Goal: Information Seeking & Learning: Learn about a topic

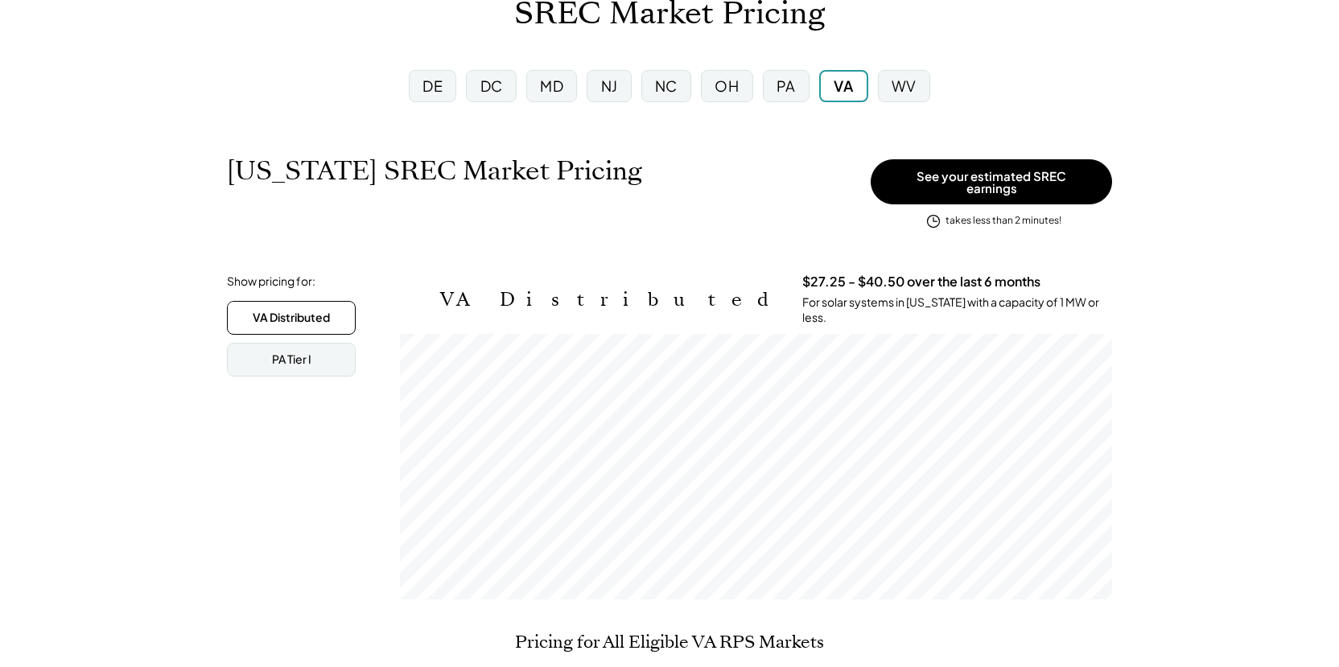
scroll to position [125, 0]
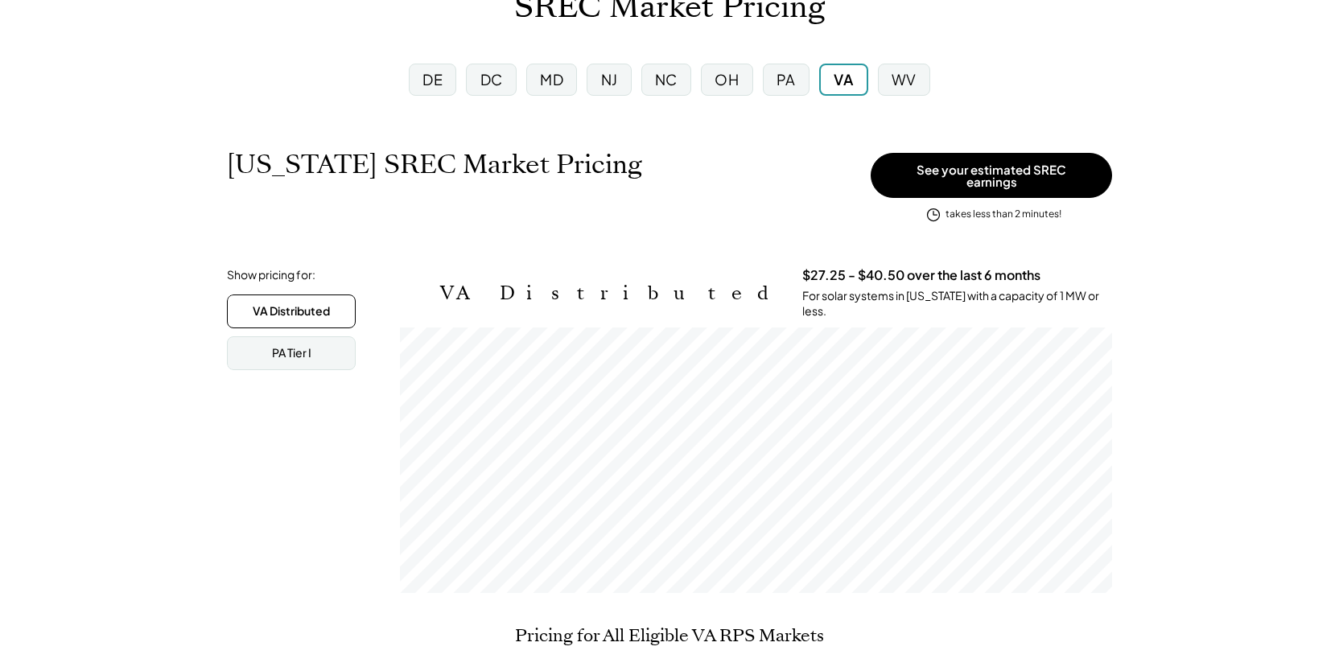
click at [789, 79] on div "PA" at bounding box center [785, 79] width 19 height 20
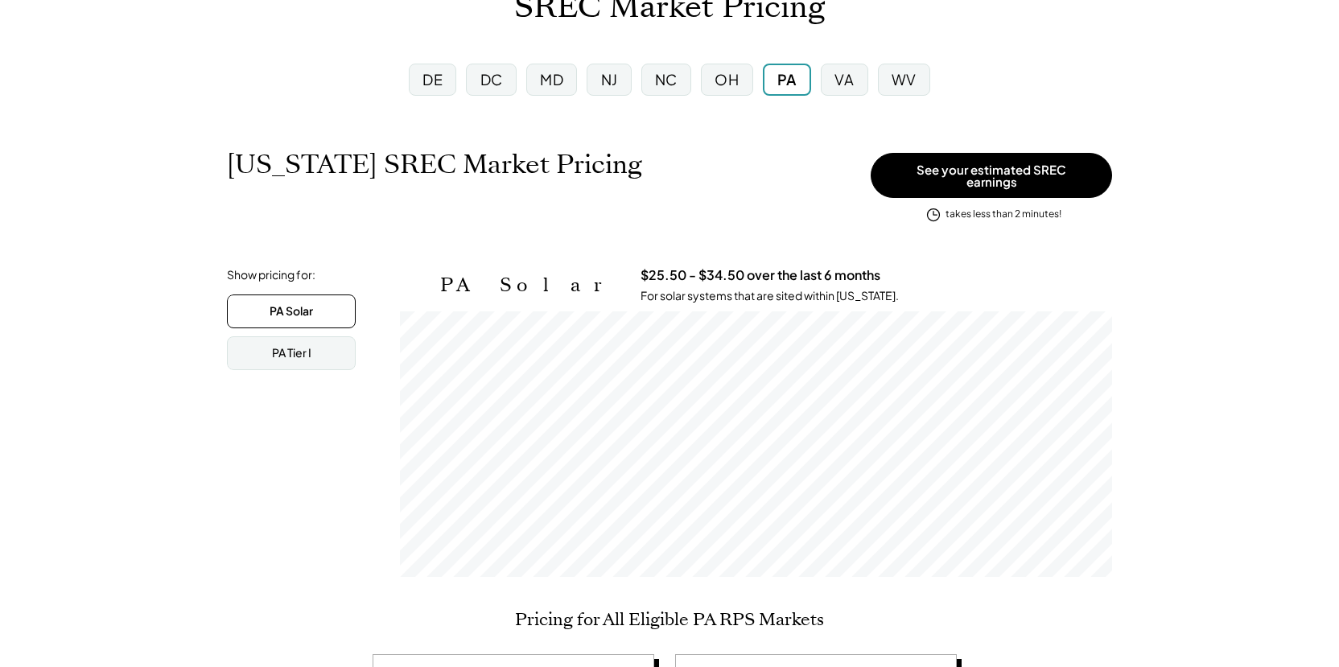
scroll to position [266, 712]
click at [738, 78] on div "OH" at bounding box center [727, 79] width 24 height 20
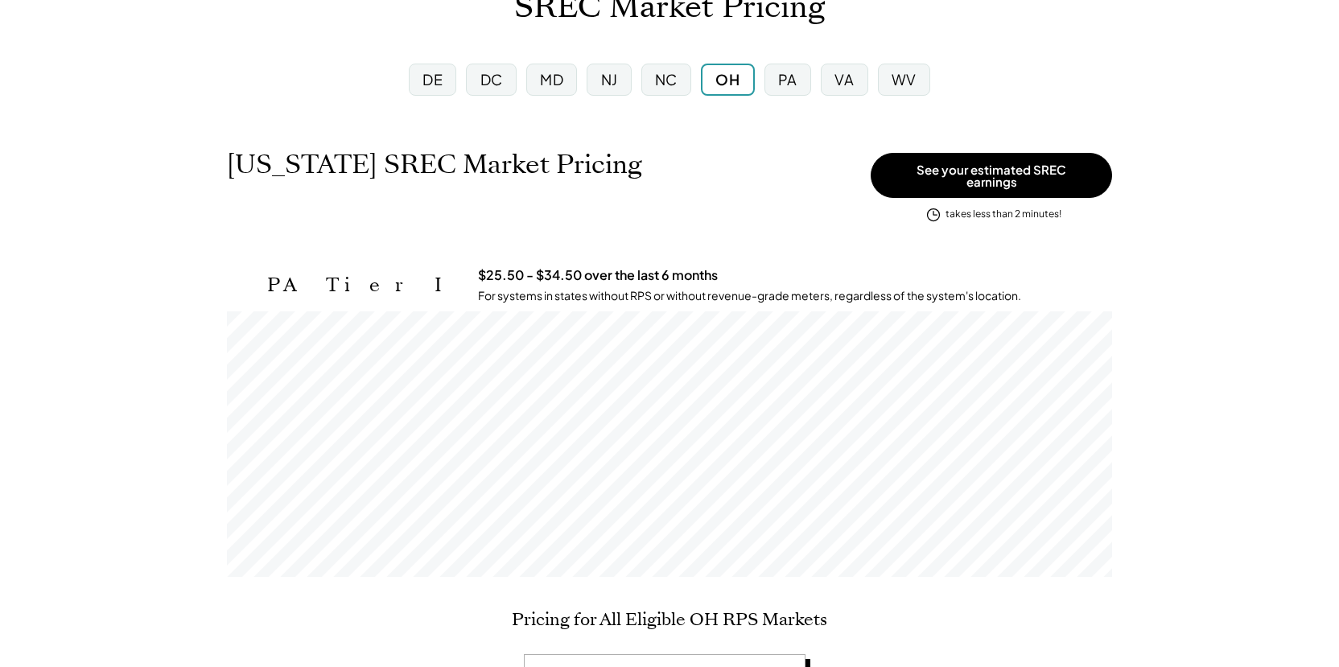
scroll to position [266, 885]
click at [614, 80] on div "NJ" at bounding box center [609, 79] width 17 height 20
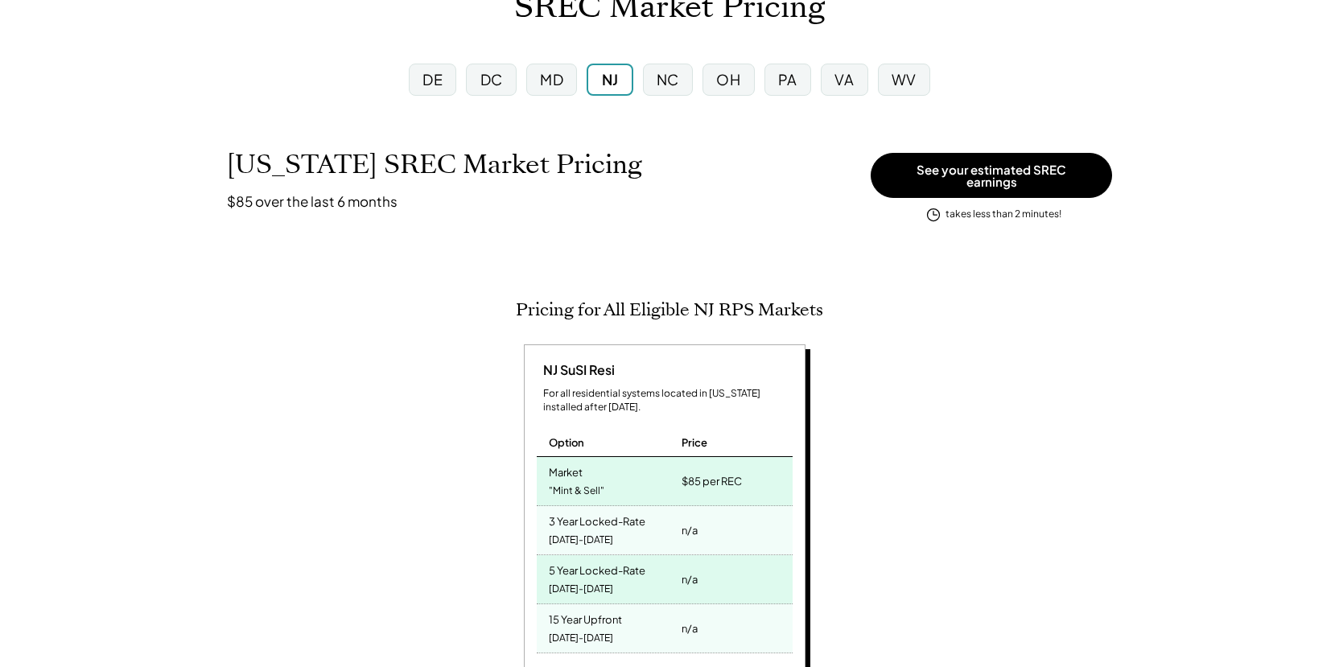
click at [496, 82] on div "DC" at bounding box center [491, 79] width 23 height 20
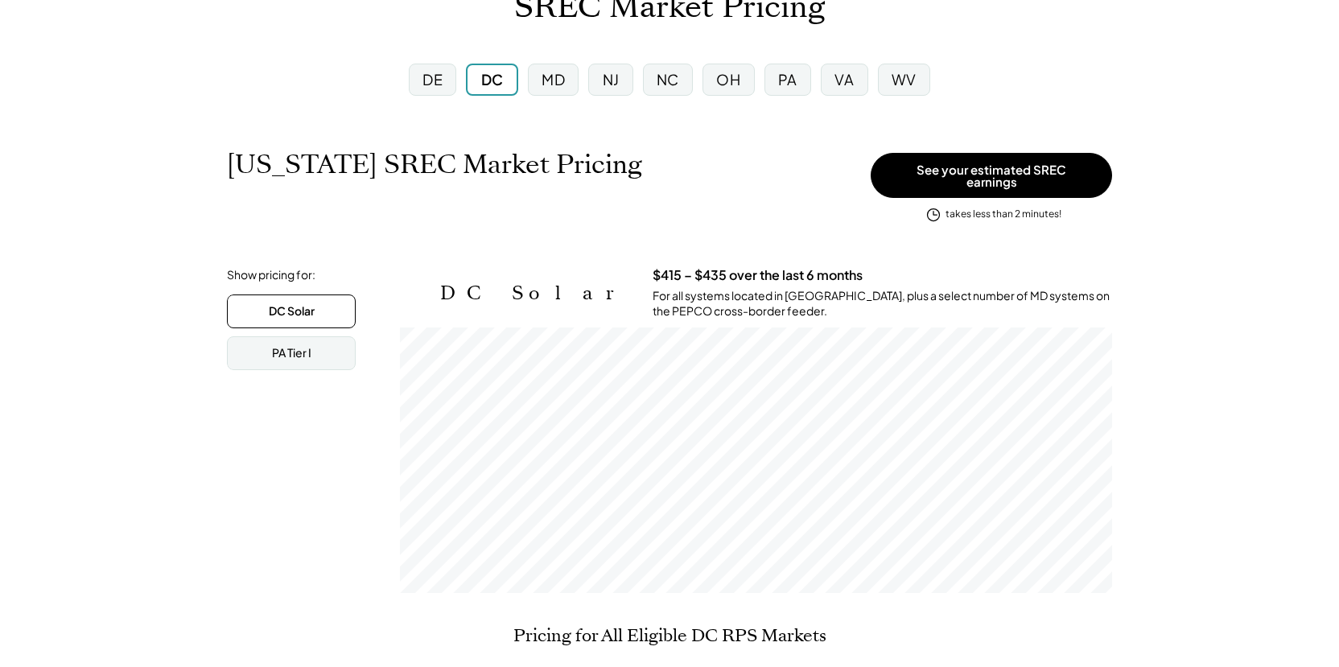
scroll to position [266, 712]
click at [292, 345] on div "PA Tier I" at bounding box center [291, 353] width 39 height 16
